Goal: Information Seeking & Learning: Learn about a topic

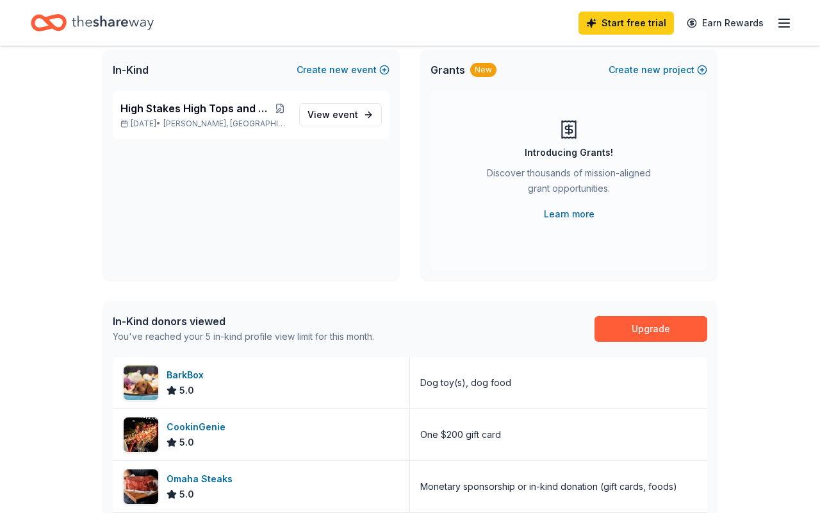
scroll to position [54, 0]
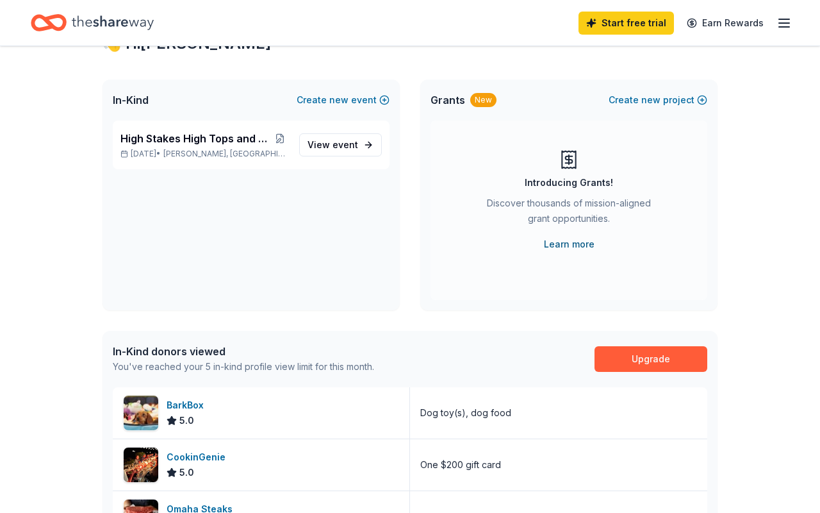
click at [572, 242] on link "Learn more" at bounding box center [569, 244] width 51 height 15
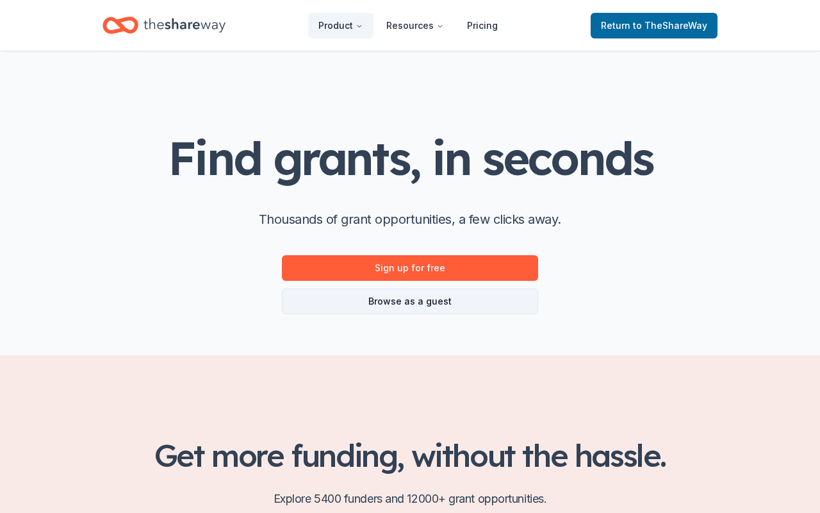
click at [453, 304] on link "Browse as a guest" at bounding box center [410, 301] width 256 height 26
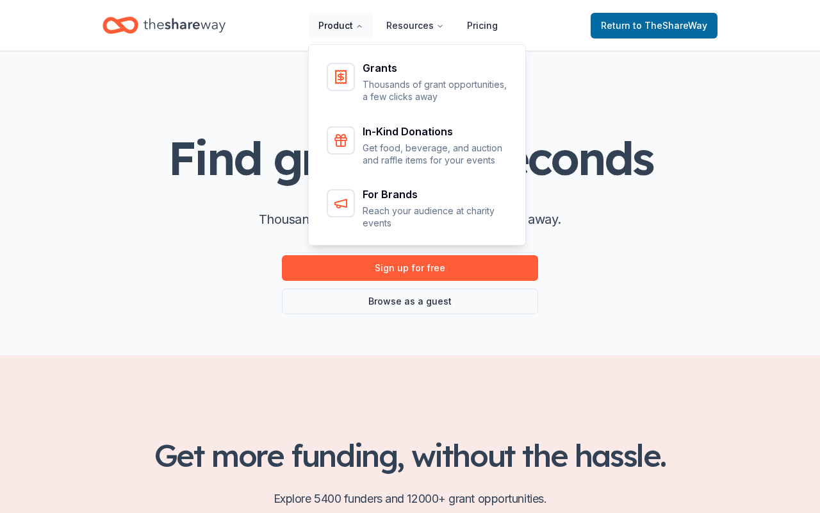
click at [363, 25] on icon "Main" at bounding box center [360, 26] width 8 height 8
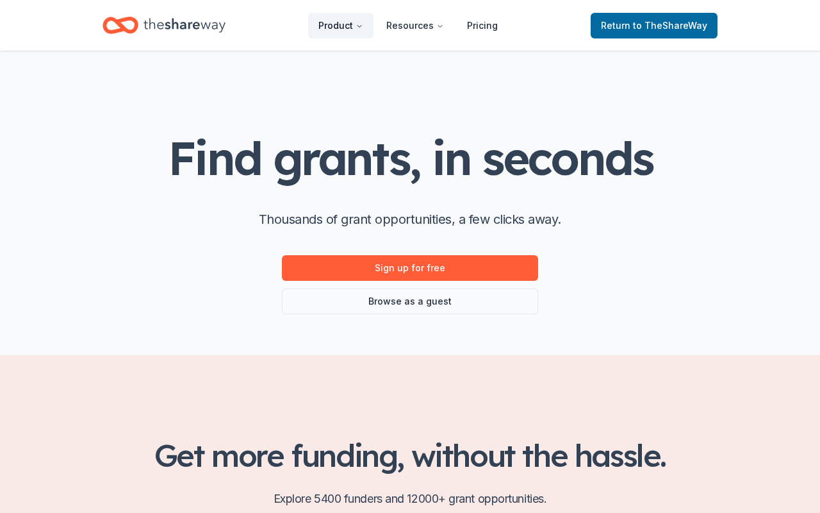
click at [363, 24] on icon "Main" at bounding box center [360, 26] width 8 height 8
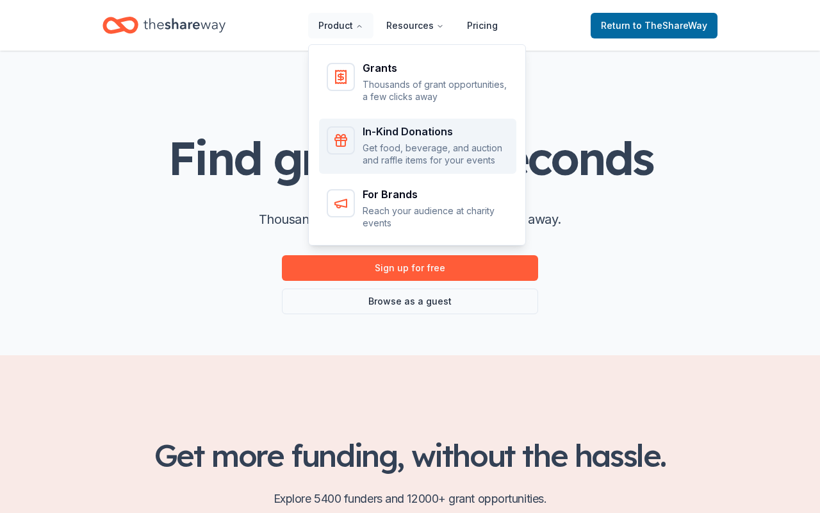
click at [389, 135] on div "In-Kind Donations" at bounding box center [436, 131] width 146 height 10
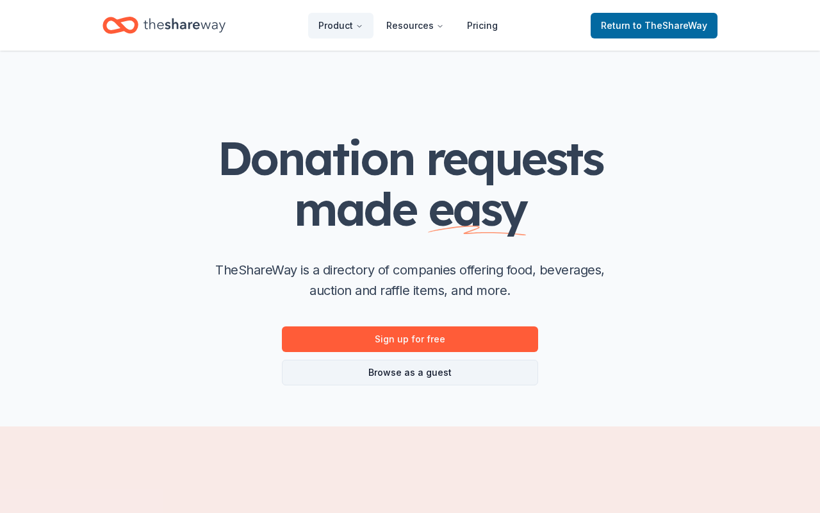
click at [434, 374] on link "Browse as a guest" at bounding box center [410, 373] width 256 height 26
